Goal: Task Accomplishment & Management: Use online tool/utility

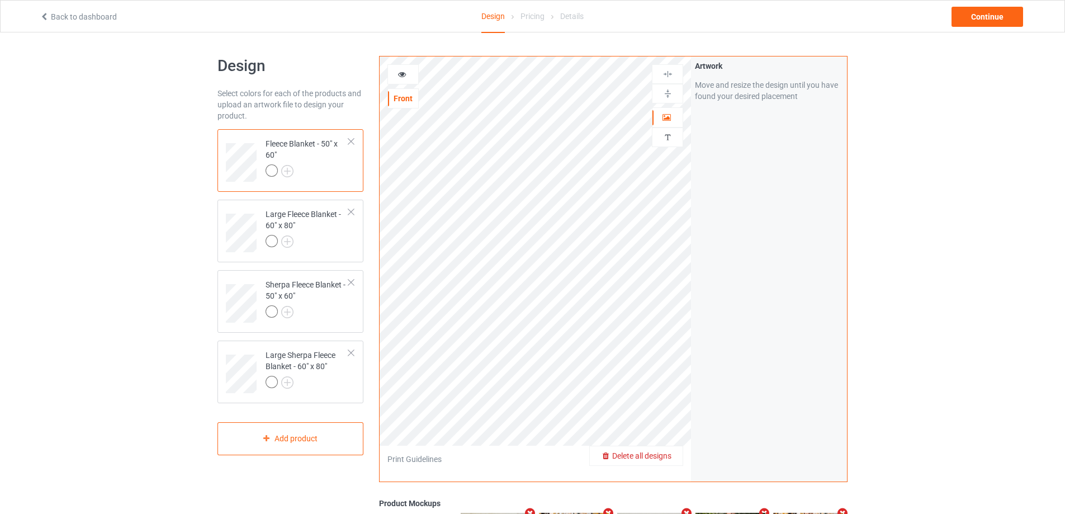
click at [661, 451] on div "Delete all designs" at bounding box center [636, 455] width 93 height 11
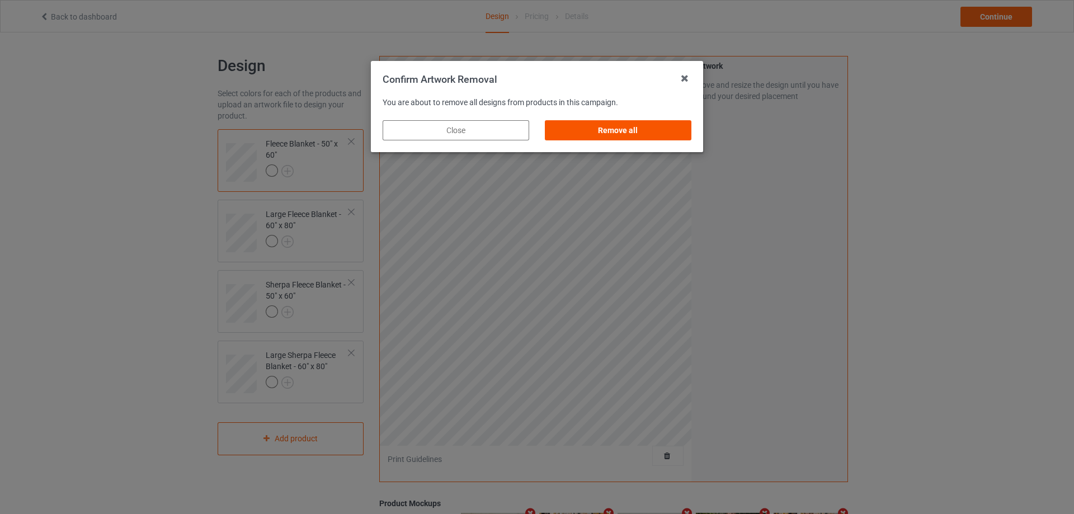
click at [588, 129] on div "Remove all" at bounding box center [618, 130] width 146 height 20
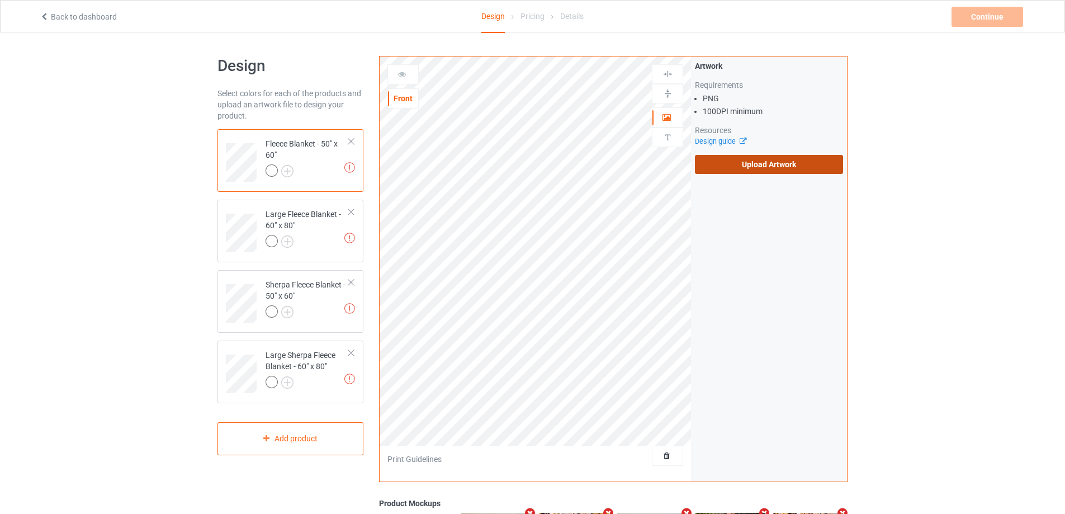
click at [728, 169] on label "Upload Artwork" at bounding box center [769, 164] width 148 height 19
click at [0, 0] on input "Upload Artwork" at bounding box center [0, 0] width 0 height 0
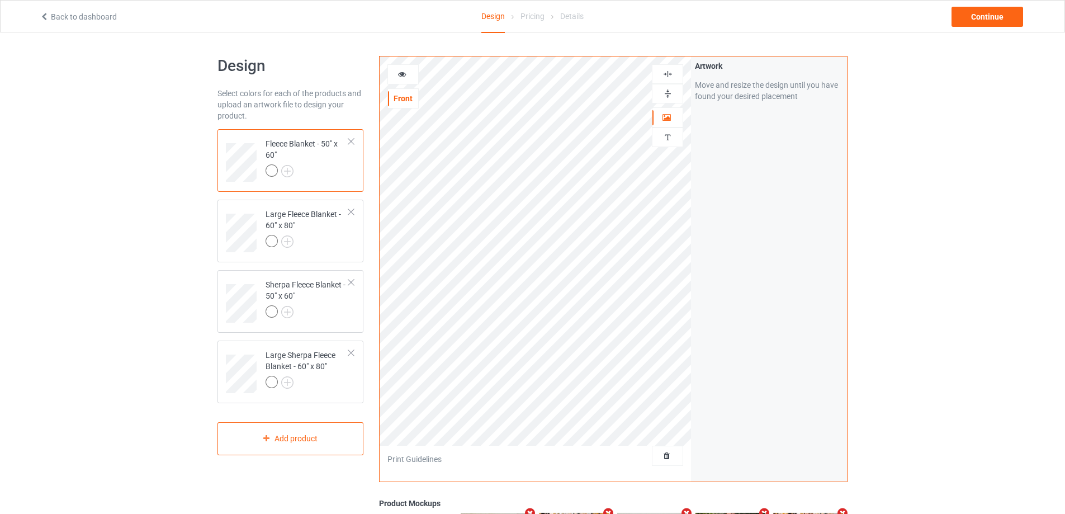
click at [670, 93] on img at bounding box center [668, 93] width 11 height 11
click at [667, 77] on img at bounding box center [668, 74] width 11 height 11
click at [315, 301] on div "Sherpa Fleece Blanket - 50" x 60"" at bounding box center [307, 298] width 83 height 38
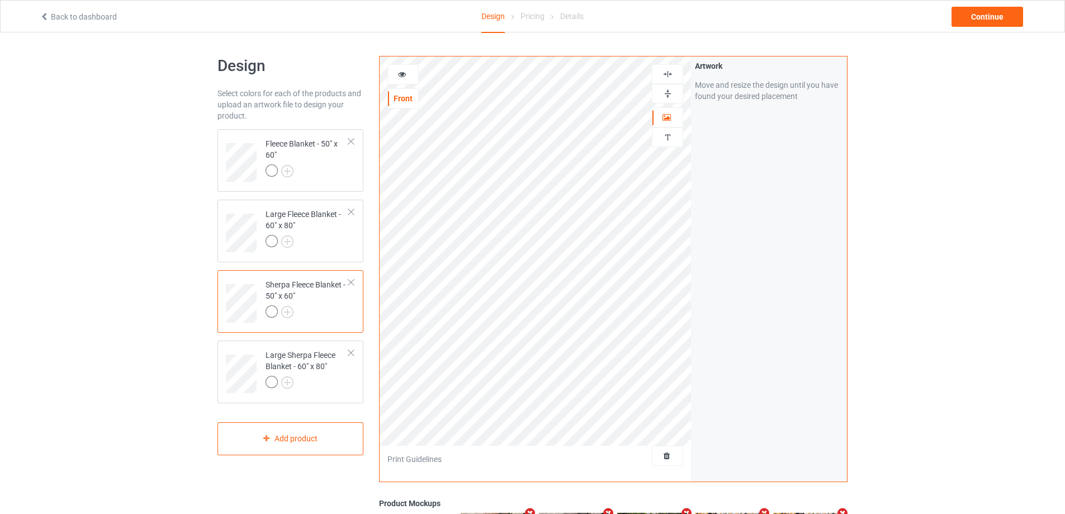
click at [665, 93] on img at bounding box center [668, 93] width 11 height 11
click at [669, 78] on img at bounding box center [668, 74] width 11 height 11
click at [670, 77] on img at bounding box center [668, 74] width 11 height 11
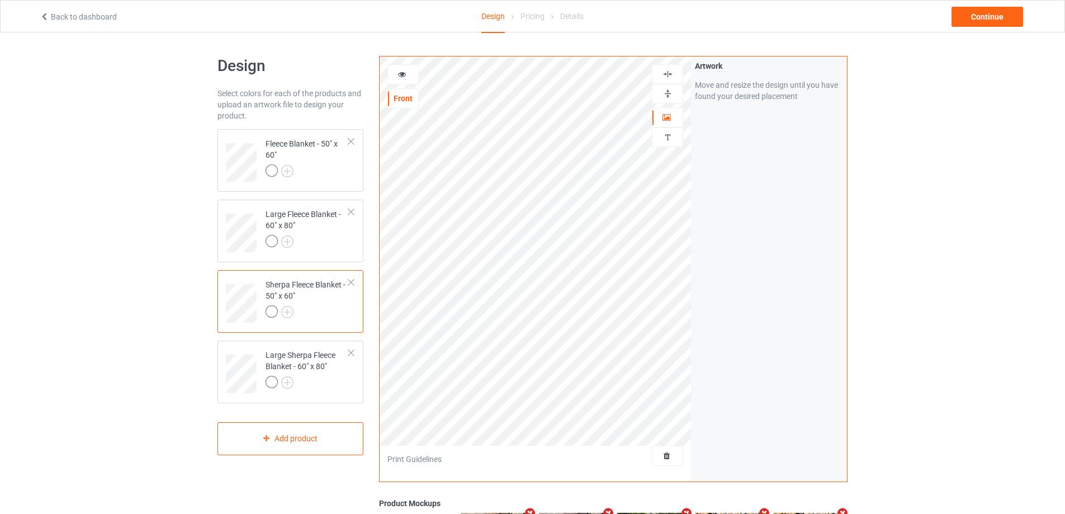
click at [670, 89] on img at bounding box center [668, 93] width 11 height 11
drag, startPoint x: 308, startPoint y: 240, endPoint x: 372, endPoint y: 218, distance: 67.9
click at [308, 240] on div at bounding box center [307, 243] width 83 height 16
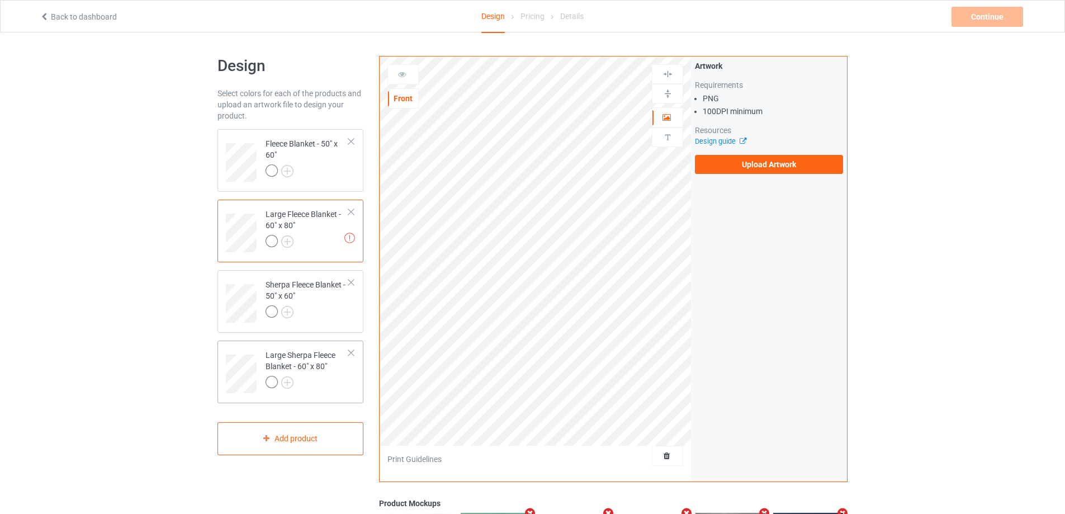
click at [319, 363] on div "Large Sherpa Fleece Blanket - 60" x 80"" at bounding box center [307, 368] width 83 height 38
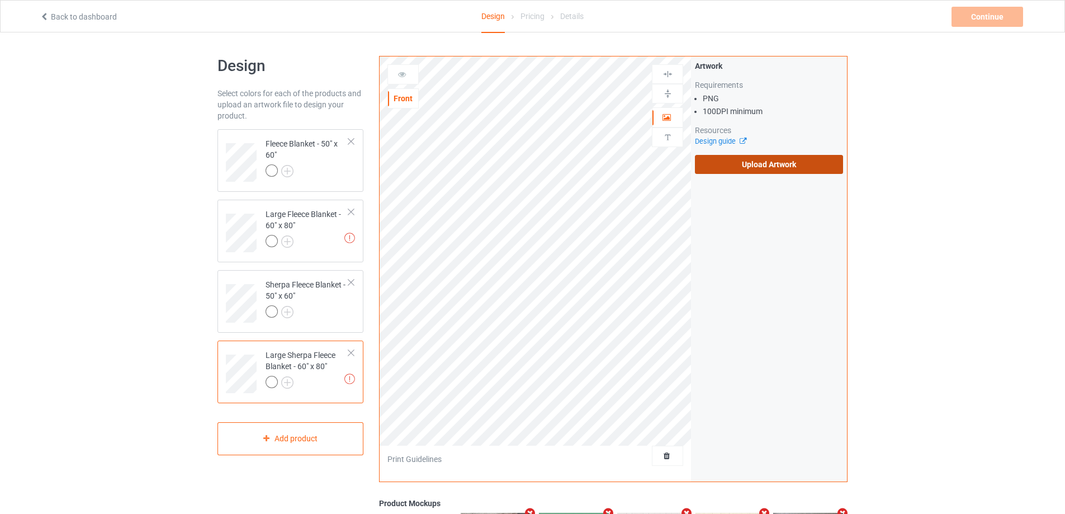
click at [726, 168] on label "Upload Artwork" at bounding box center [769, 164] width 148 height 19
click at [0, 0] on input "Upload Artwork" at bounding box center [0, 0] width 0 height 0
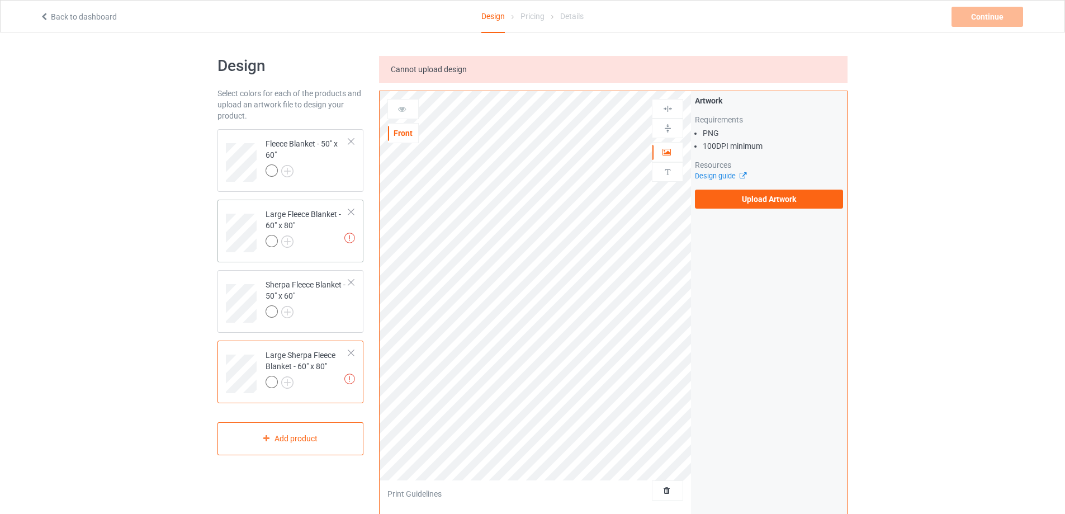
click at [316, 233] on div "Large Fleece Blanket - 60" x 80"" at bounding box center [307, 228] width 83 height 38
click at [783, 200] on label "Upload Artwork" at bounding box center [769, 199] width 148 height 19
click at [0, 0] on input "Upload Artwork" at bounding box center [0, 0] width 0 height 0
click at [736, 200] on label "Upload Artwork" at bounding box center [769, 199] width 148 height 19
click at [0, 0] on input "Upload Artwork" at bounding box center [0, 0] width 0 height 0
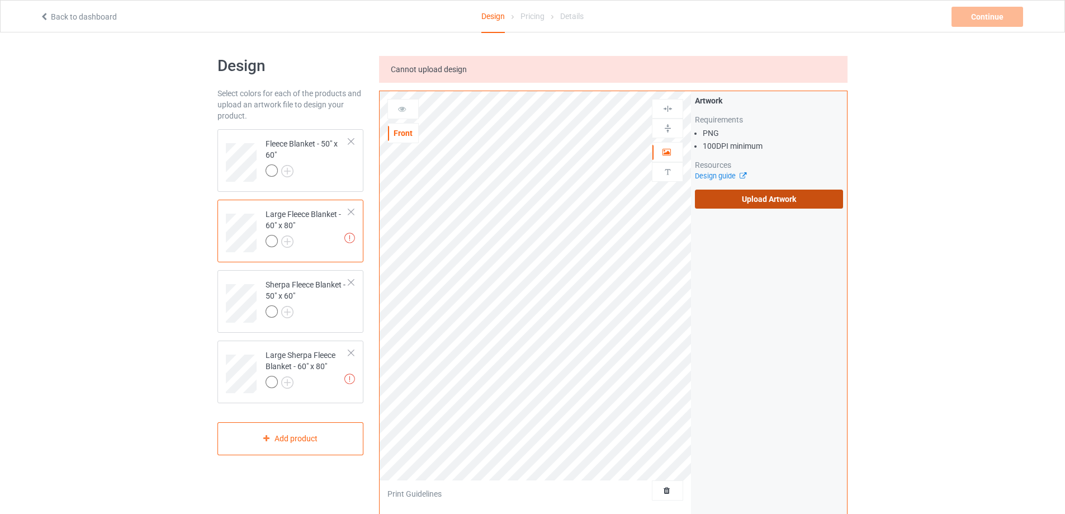
click at [747, 199] on label "Upload Artwork" at bounding box center [769, 199] width 148 height 19
click at [0, 0] on input "Upload Artwork" at bounding box center [0, 0] width 0 height 0
click at [742, 199] on label "Upload Artwork" at bounding box center [769, 199] width 148 height 19
click at [0, 0] on input "Upload Artwork" at bounding box center [0, 0] width 0 height 0
click at [768, 207] on label "Upload Artwork" at bounding box center [769, 199] width 148 height 19
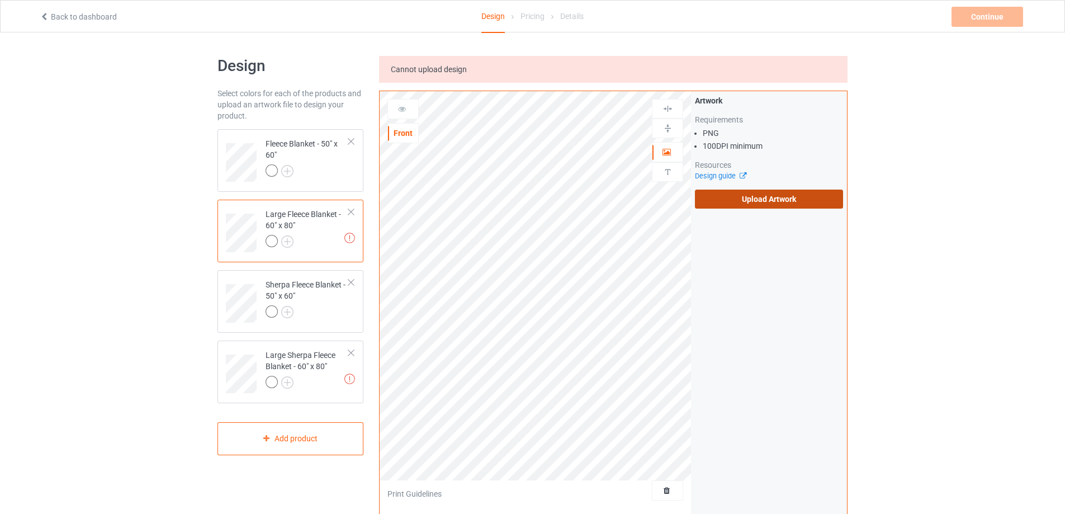
click at [0, 0] on input "Upload Artwork" at bounding box center [0, 0] width 0 height 0
click at [313, 365] on div "Large Sherpa Fleece Blanket - 60" x 80"" at bounding box center [307, 368] width 83 height 38
click at [742, 196] on label "Upload Artwork" at bounding box center [769, 199] width 148 height 19
click at [0, 0] on input "Upload Artwork" at bounding box center [0, 0] width 0 height 0
click at [310, 240] on div at bounding box center [307, 243] width 83 height 16
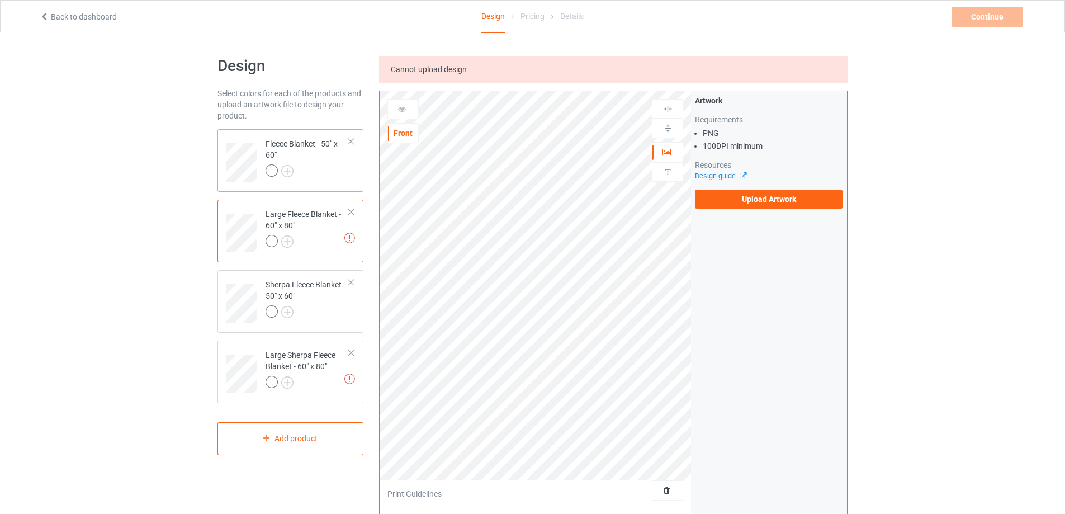
click at [333, 172] on div at bounding box center [307, 172] width 83 height 16
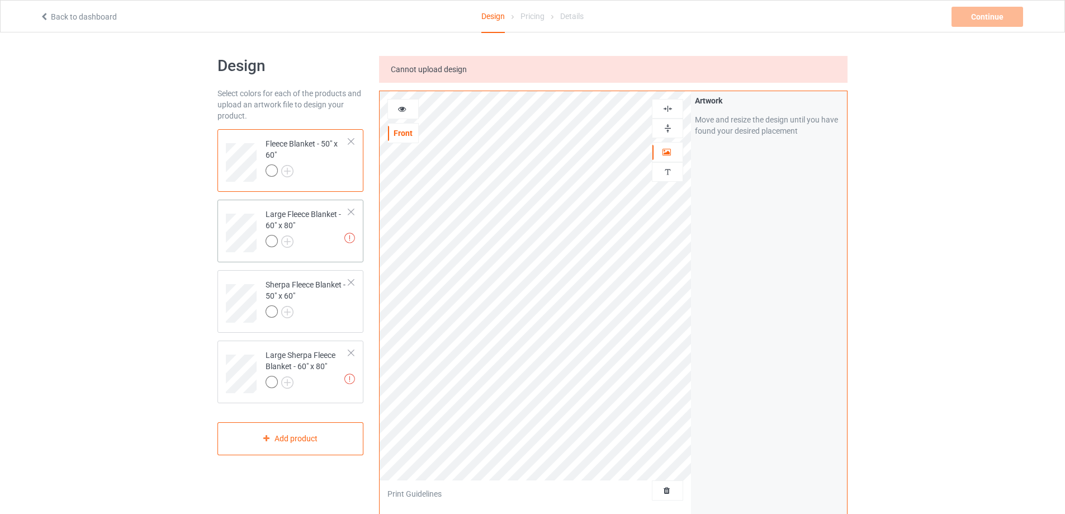
click at [318, 234] on div "Large Fleece Blanket - 60" x 80"" at bounding box center [307, 228] width 83 height 38
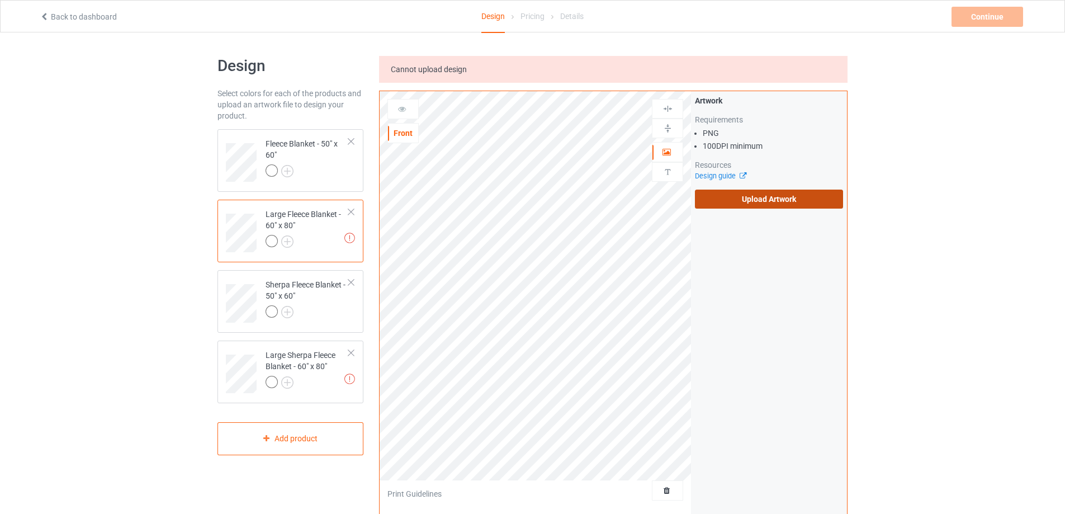
click at [726, 205] on label "Upload Artwork" at bounding box center [769, 199] width 148 height 19
click at [0, 0] on input "Upload Artwork" at bounding box center [0, 0] width 0 height 0
click at [292, 352] on div "Large Sherpa Fleece Blanket - 60" x 80"" at bounding box center [307, 368] width 83 height 38
click at [748, 206] on label "Upload Artwork" at bounding box center [769, 199] width 148 height 19
click at [0, 0] on input "Upload Artwork" at bounding box center [0, 0] width 0 height 0
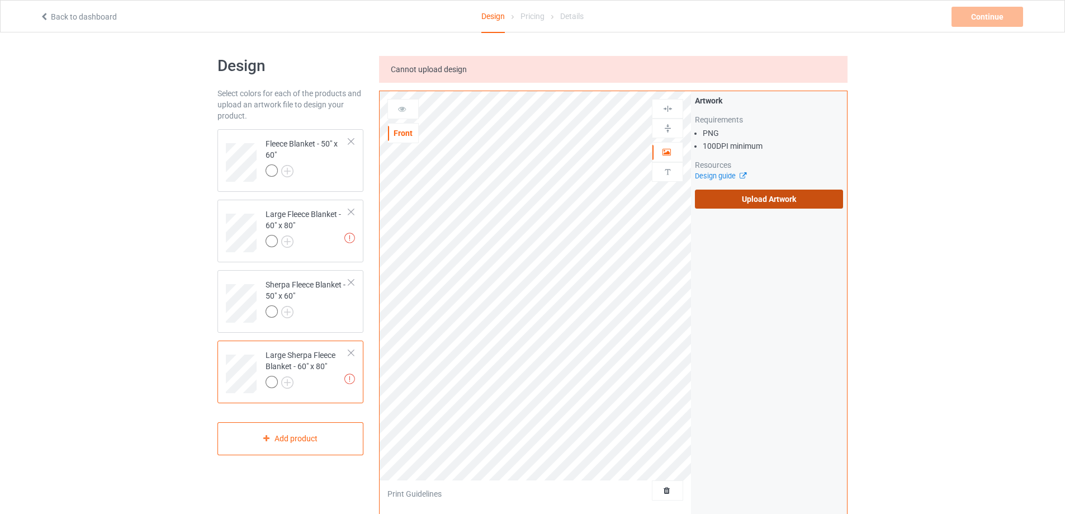
click at [753, 199] on label "Upload Artwork" at bounding box center [769, 199] width 148 height 19
click at [0, 0] on input "Upload Artwork" at bounding box center [0, 0] width 0 height 0
click at [328, 239] on div at bounding box center [307, 243] width 83 height 16
click at [783, 202] on label "Upload Artwork" at bounding box center [769, 199] width 148 height 19
click at [0, 0] on input "Upload Artwork" at bounding box center [0, 0] width 0 height 0
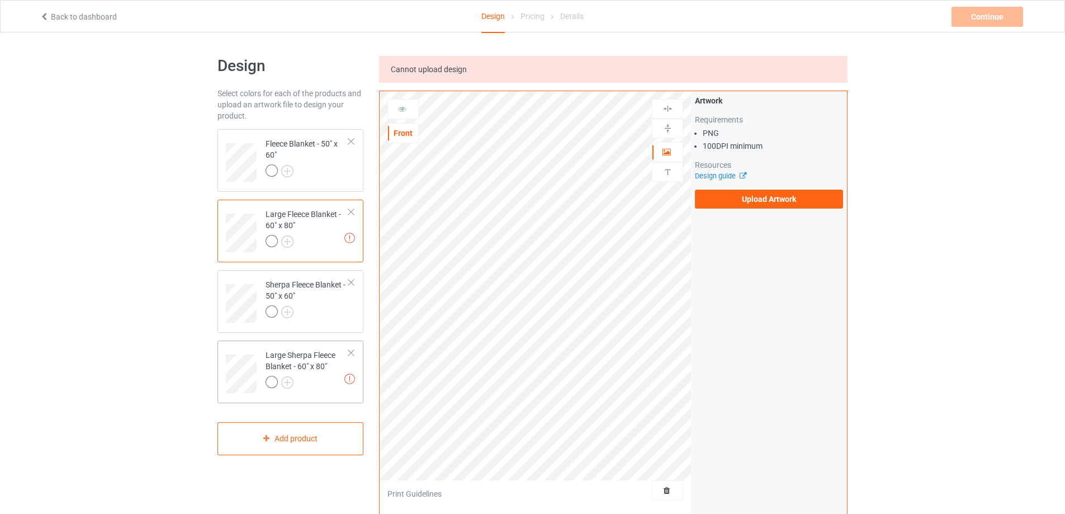
click at [278, 355] on div "Large Sherpa Fleece Blanket - 60" x 80"" at bounding box center [307, 368] width 83 height 38
click at [727, 197] on label "Upload Artwork" at bounding box center [769, 199] width 148 height 19
click at [0, 0] on input "Upload Artwork" at bounding box center [0, 0] width 0 height 0
click at [320, 235] on div at bounding box center [307, 243] width 83 height 16
click at [722, 200] on label "Upload Artwork" at bounding box center [769, 199] width 148 height 19
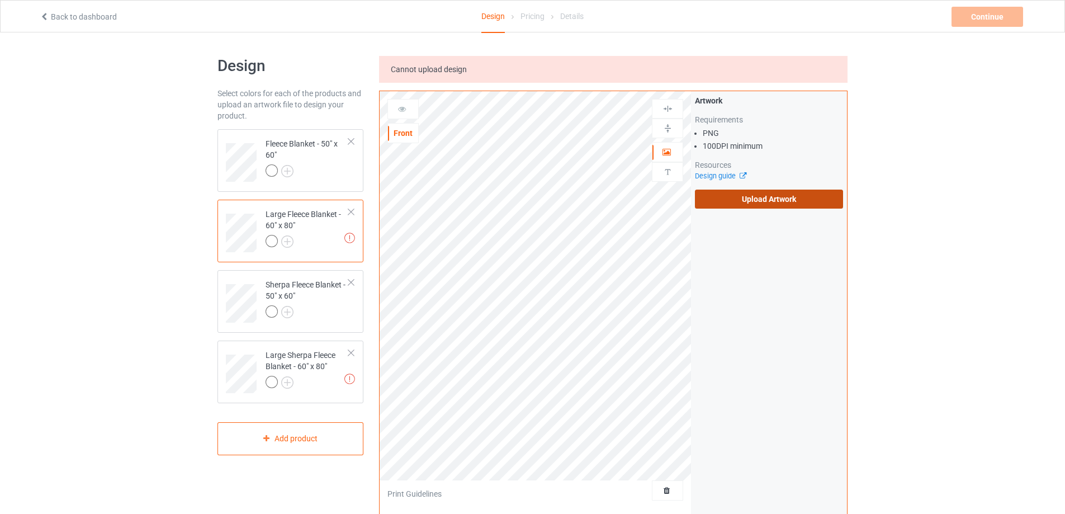
click at [0, 0] on input "Upload Artwork" at bounding box center [0, 0] width 0 height 0
click at [726, 198] on label "Upload Artwork" at bounding box center [769, 199] width 148 height 19
click at [0, 0] on input "Upload Artwork" at bounding box center [0, 0] width 0 height 0
click at [303, 370] on div "Large Sherpa Fleece Blanket - 60" x 80"" at bounding box center [307, 368] width 83 height 38
click at [781, 205] on label "Upload Artwork" at bounding box center [769, 199] width 148 height 19
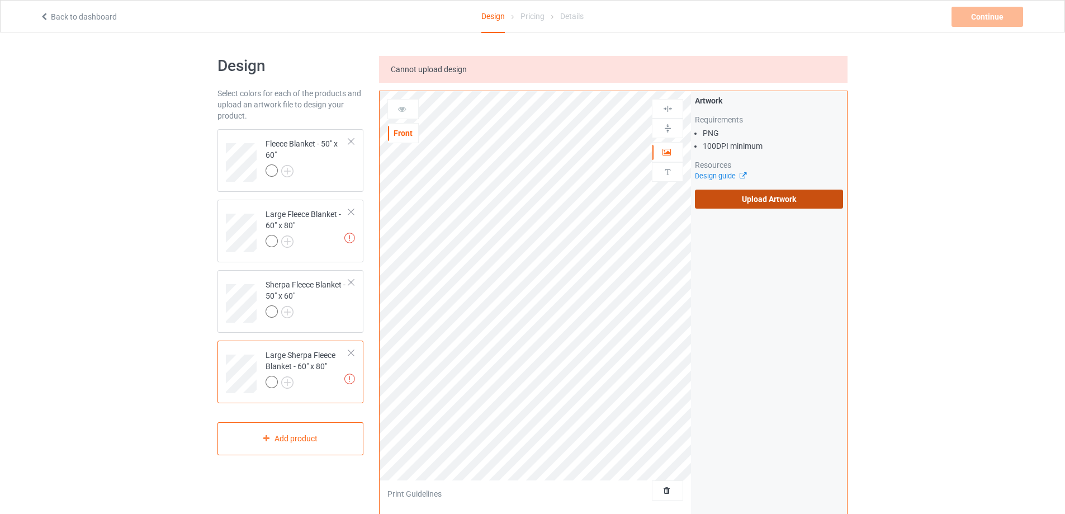
click at [0, 0] on input "Upload Artwork" at bounding box center [0, 0] width 0 height 0
click at [322, 235] on div at bounding box center [307, 243] width 83 height 16
click at [806, 203] on label "Upload Artwork" at bounding box center [769, 199] width 148 height 19
click at [0, 0] on input "Upload Artwork" at bounding box center [0, 0] width 0 height 0
click at [739, 200] on label "Upload Artwork" at bounding box center [769, 199] width 148 height 19
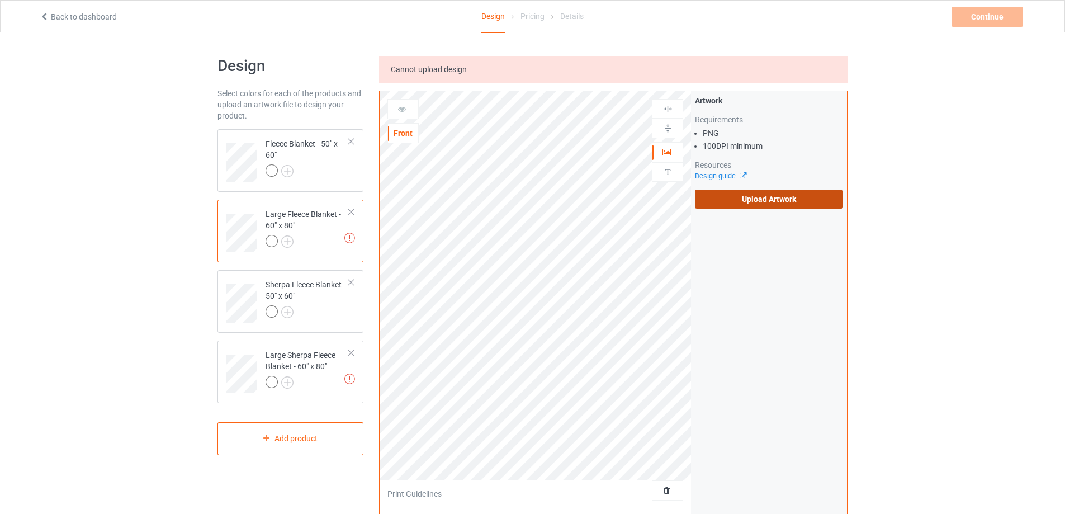
click at [0, 0] on input "Upload Artwork" at bounding box center [0, 0] width 0 height 0
click at [796, 206] on label "Upload Artwork" at bounding box center [769, 199] width 148 height 19
click at [0, 0] on input "Upload Artwork" at bounding box center [0, 0] width 0 height 0
click at [251, 349] on td at bounding box center [243, 370] width 34 height 50
click at [809, 203] on label "Upload Artwork" at bounding box center [769, 199] width 148 height 19
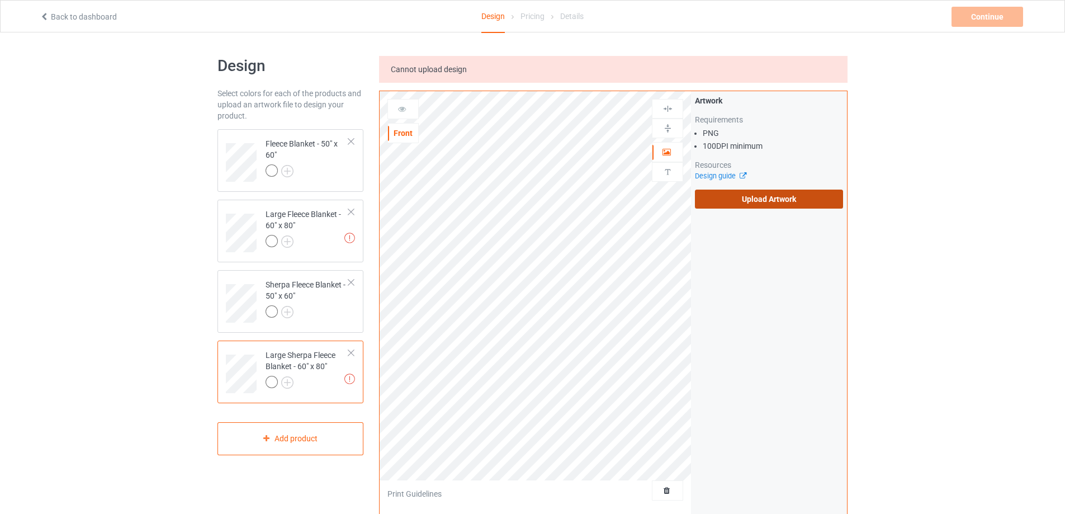
click at [0, 0] on input "Upload Artwork" at bounding box center [0, 0] width 0 height 0
